Goal: Check status: Check status

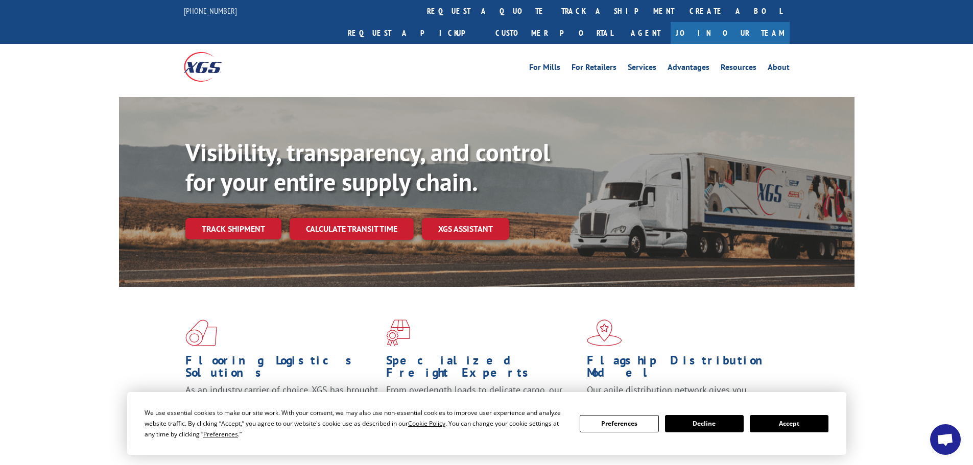
click at [794, 425] on button "Accept" at bounding box center [788, 423] width 79 height 17
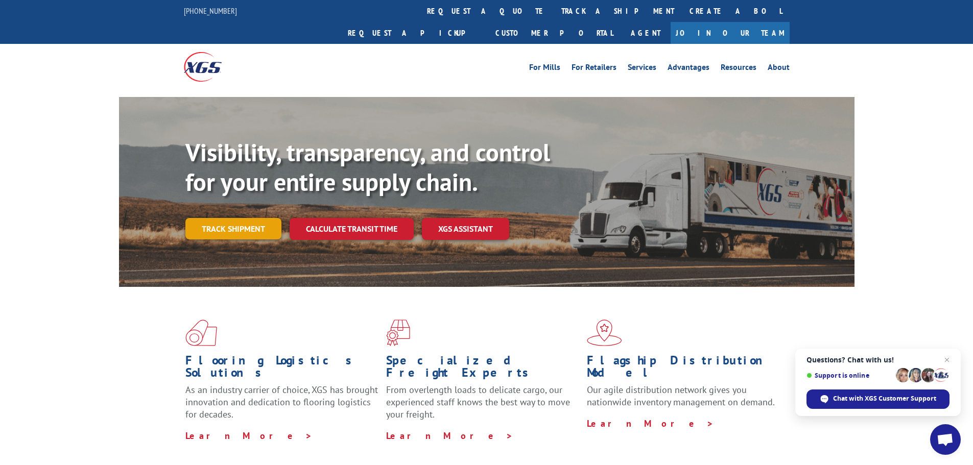
click at [249, 218] on link "Track shipment" at bounding box center [233, 228] width 96 height 21
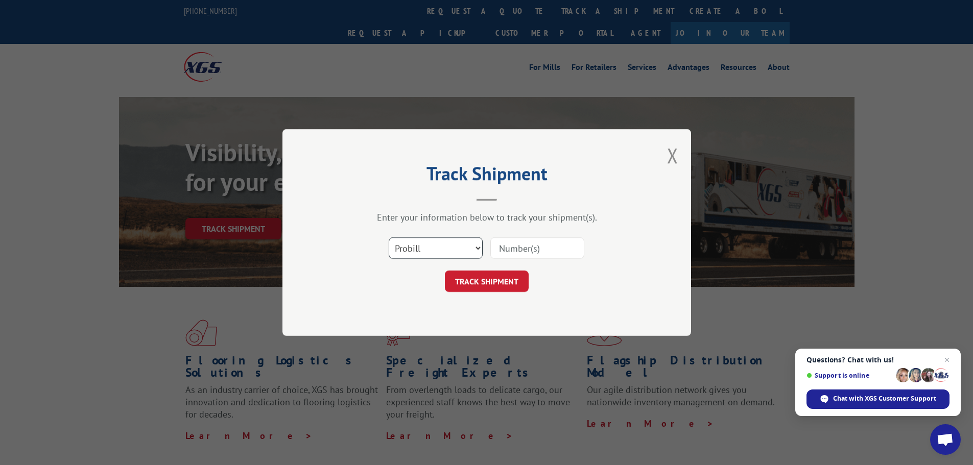
click at [478, 248] on select "Select category... Probill BOL PO" at bounding box center [436, 247] width 94 height 21
click at [389, 237] on select "Select category... Probill BOL PO" at bounding box center [436, 247] width 94 height 21
paste input "7083366"
type input "7083366"
click at [476, 249] on select "Select category... Probill BOL PO" at bounding box center [436, 247] width 94 height 21
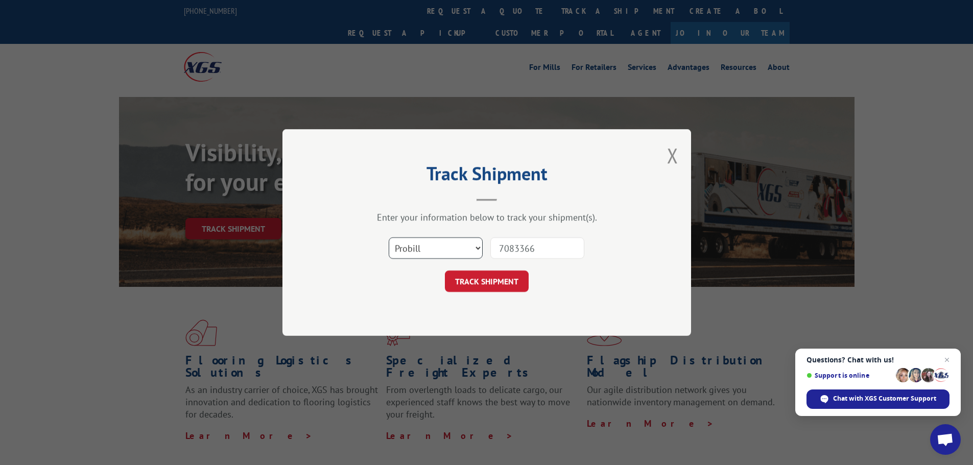
select select "bol"
click at [389, 237] on select "Select category... Probill BOL PO" at bounding box center [436, 247] width 94 height 21
click at [483, 282] on button "TRACK SHIPMENT" at bounding box center [487, 281] width 84 height 21
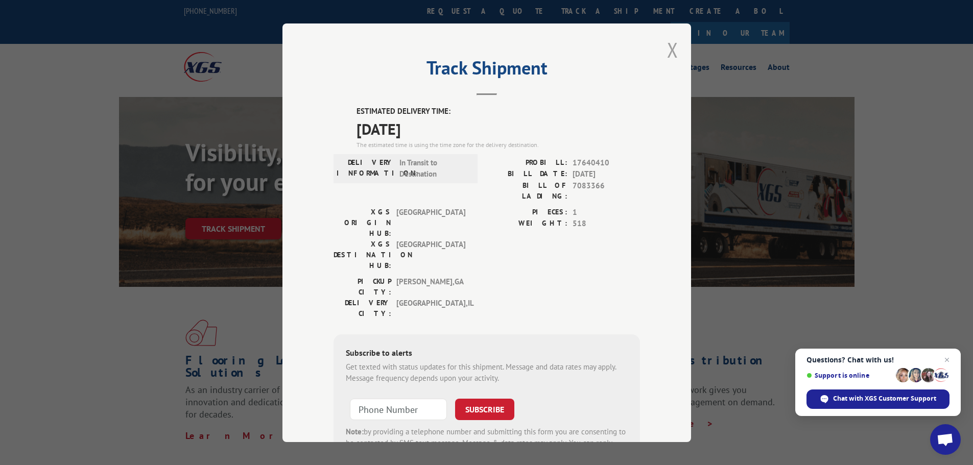
click at [667, 53] on button "Close modal" at bounding box center [672, 49] width 11 height 27
